Goal: Transaction & Acquisition: Purchase product/service

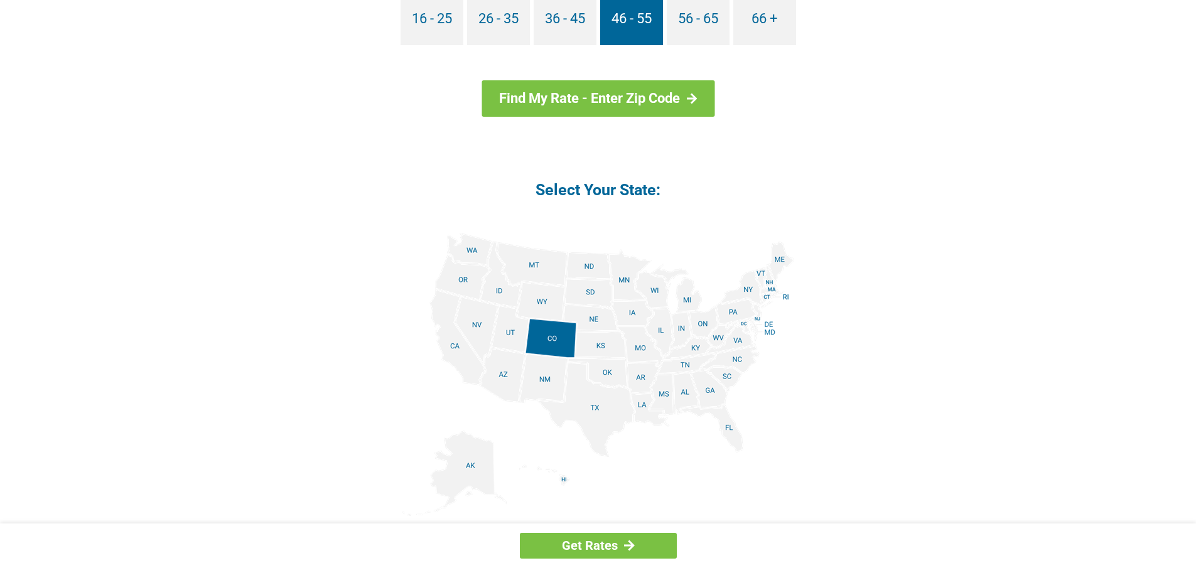
scroll to position [1507, 0]
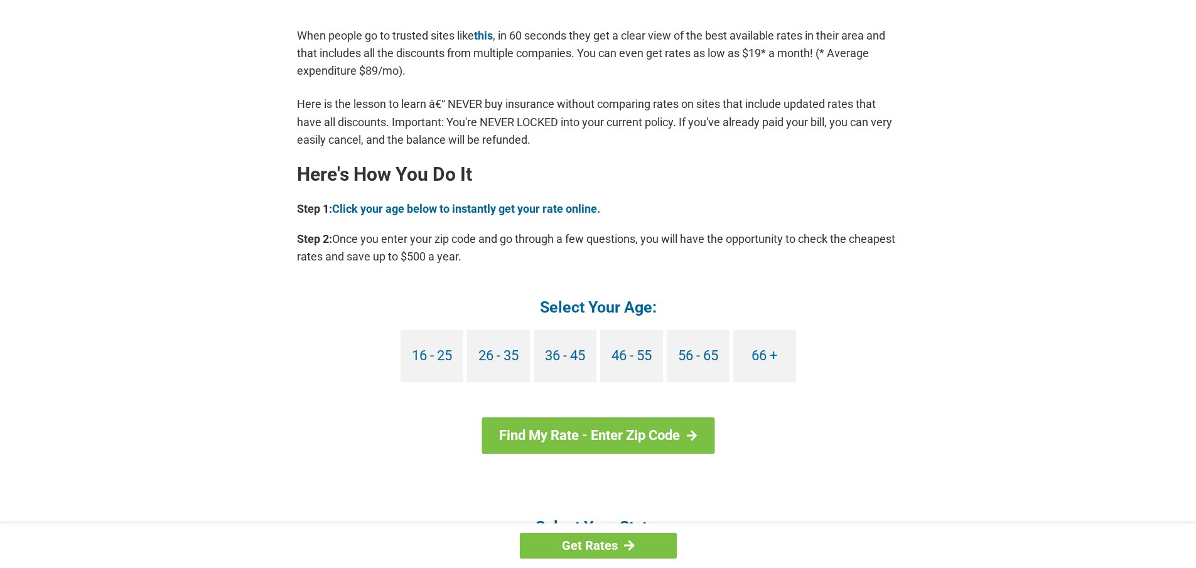
scroll to position [1005, 0]
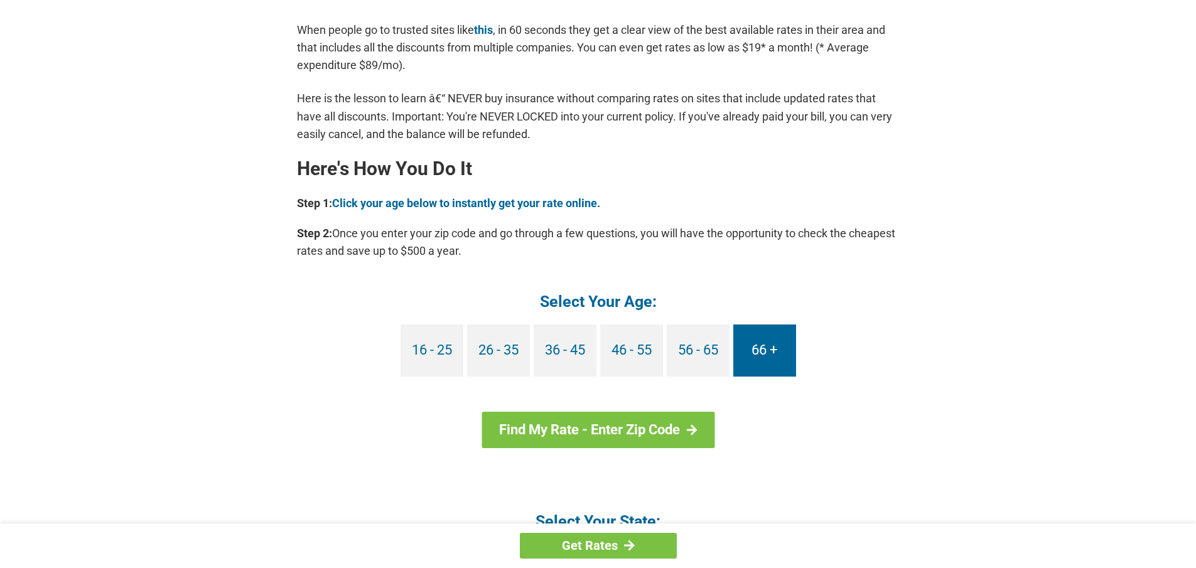
click at [762, 355] on link "66 +" at bounding box center [765, 351] width 63 height 52
